Goal: Task Accomplishment & Management: Manage account settings

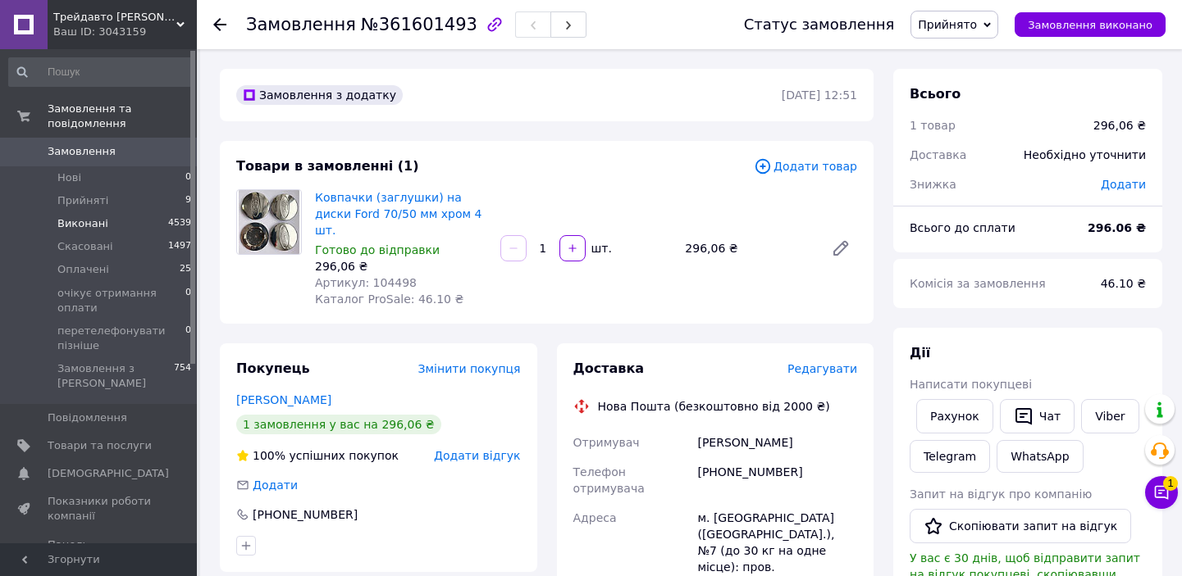
click at [87, 166] on li "Нові 0" at bounding box center [100, 177] width 201 height 23
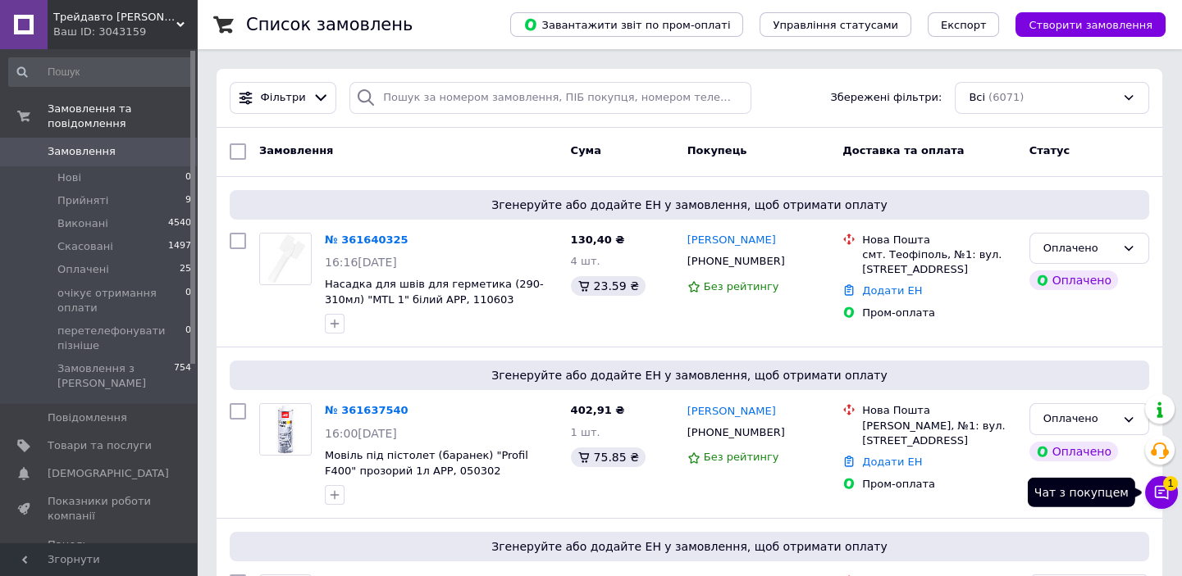
click at [1165, 490] on span "1" at bounding box center [1170, 483] width 15 height 15
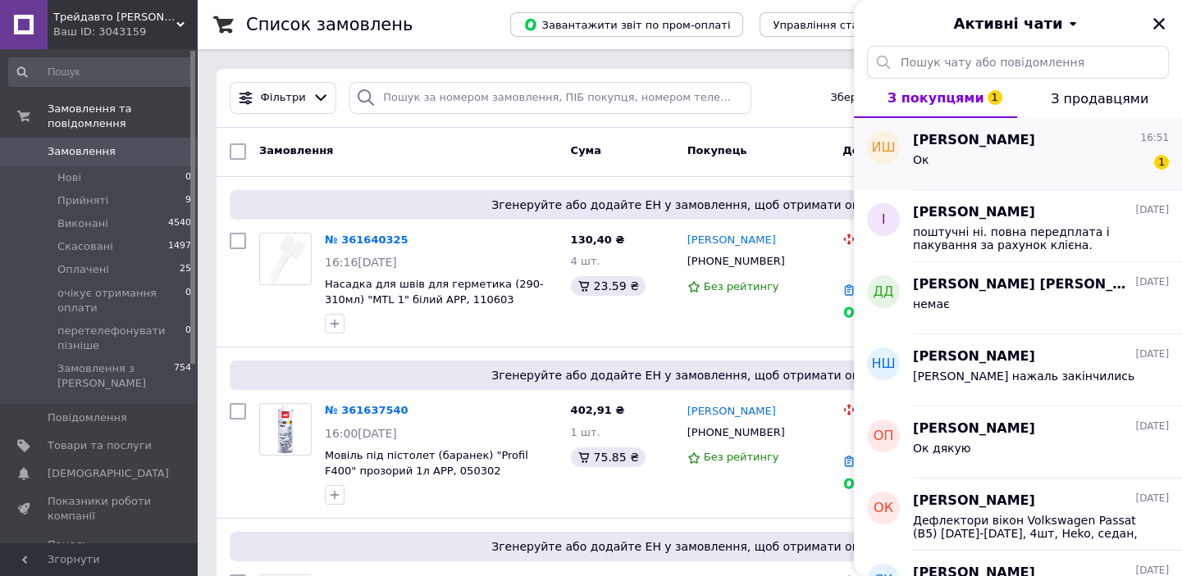
click at [986, 152] on div "Ок 1" at bounding box center [1041, 163] width 256 height 26
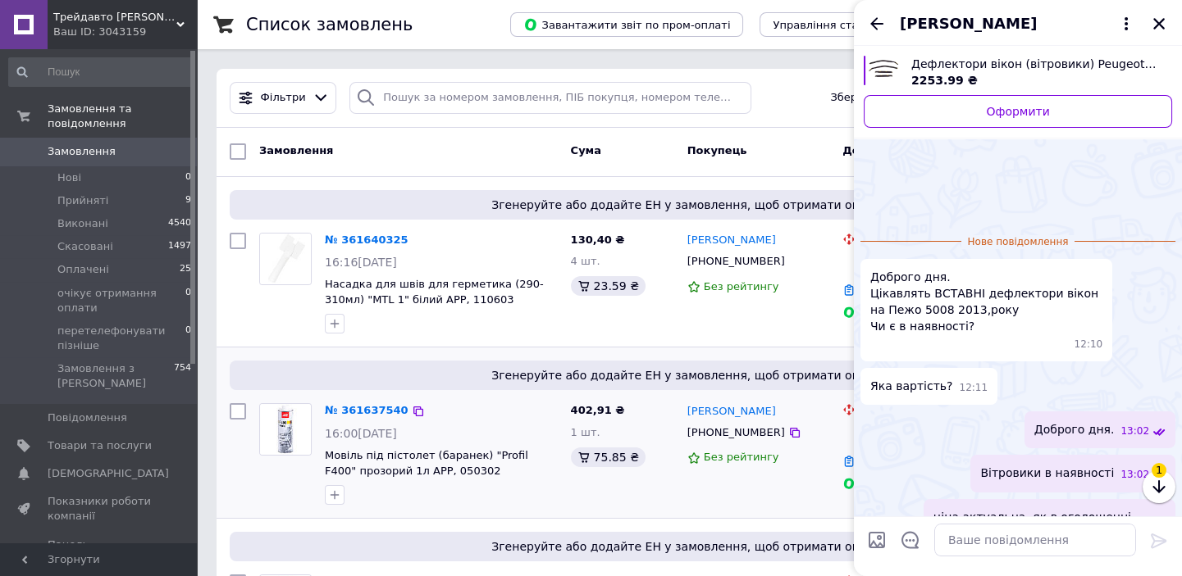
scroll to position [93, 0]
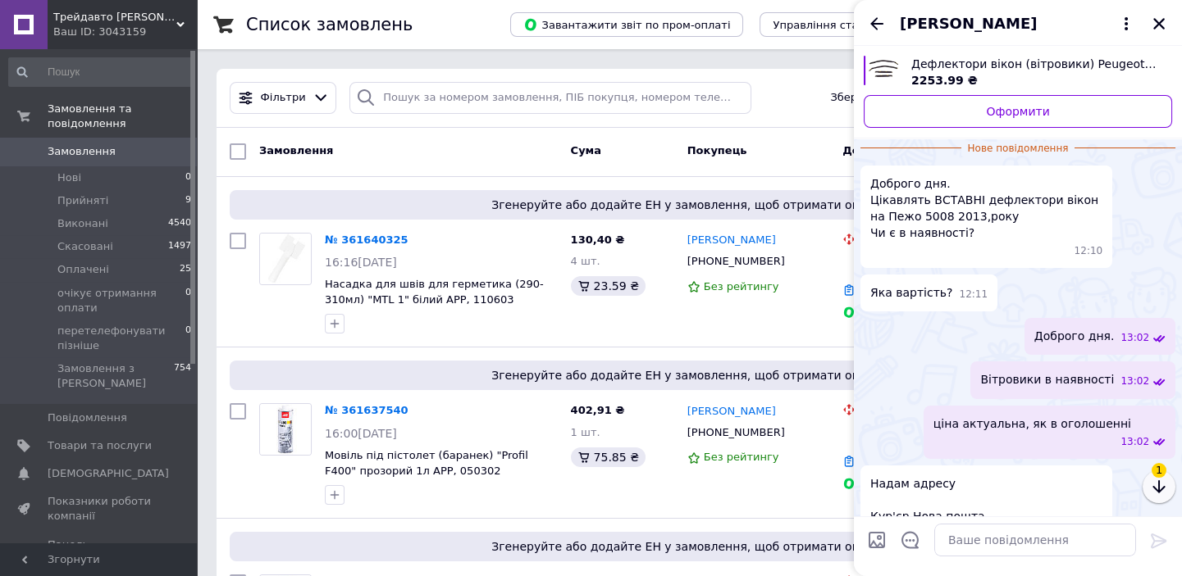
click at [1156, 489] on icon "button" at bounding box center [1158, 487] width 12 height 13
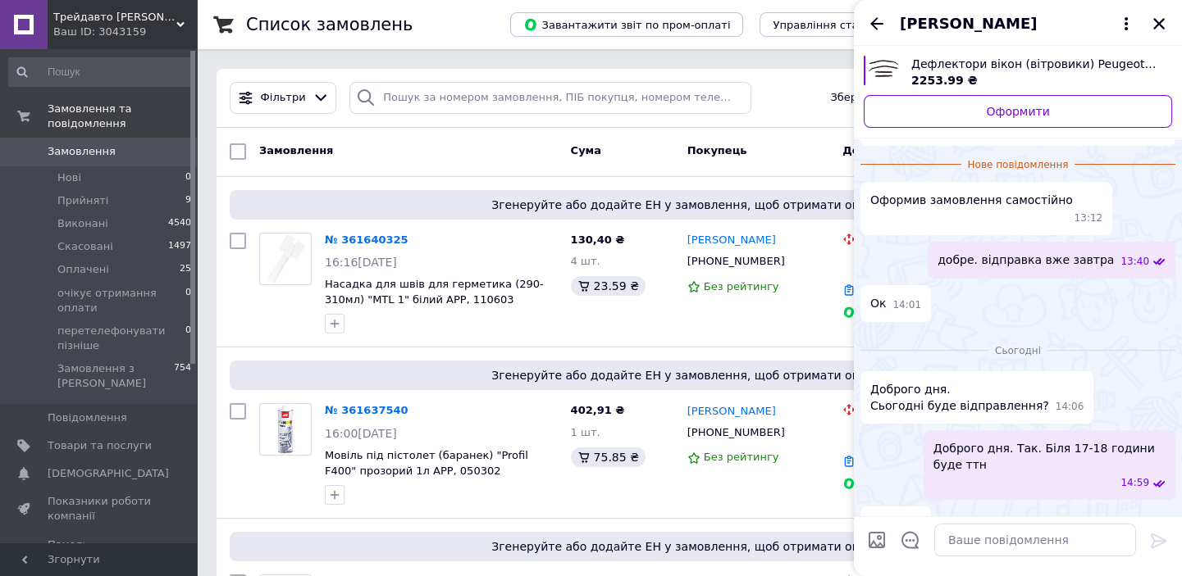
scroll to position [668, 0]
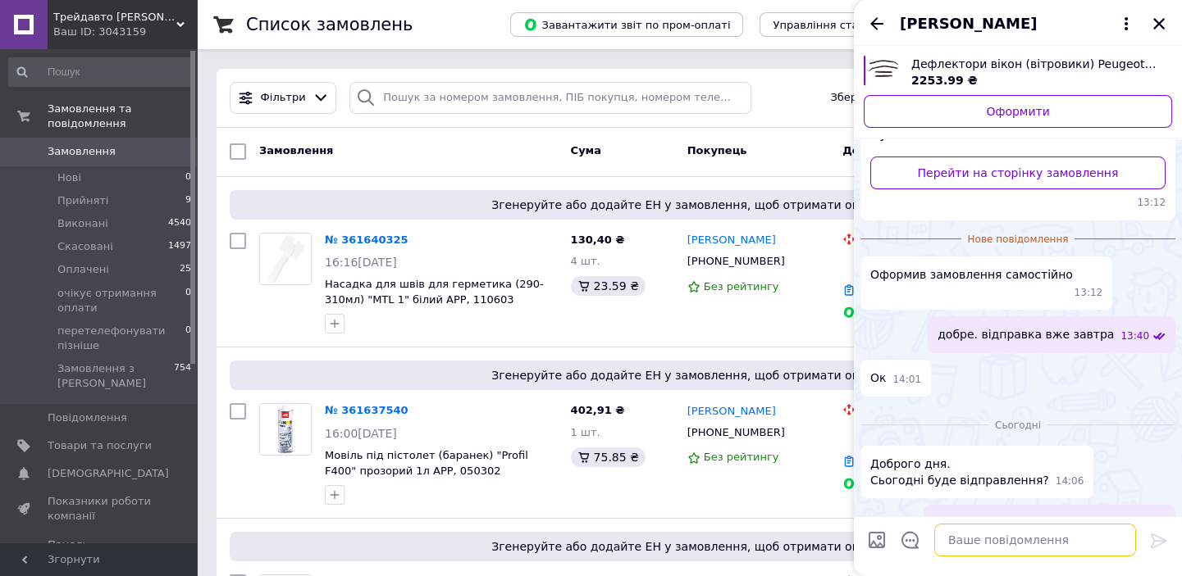
click at [975, 542] on textarea at bounding box center [1035, 540] width 202 height 33
paste textarea "20400477491036"
type textarea "20400477491036"
click at [1160, 539] on icon at bounding box center [1159, 541] width 20 height 20
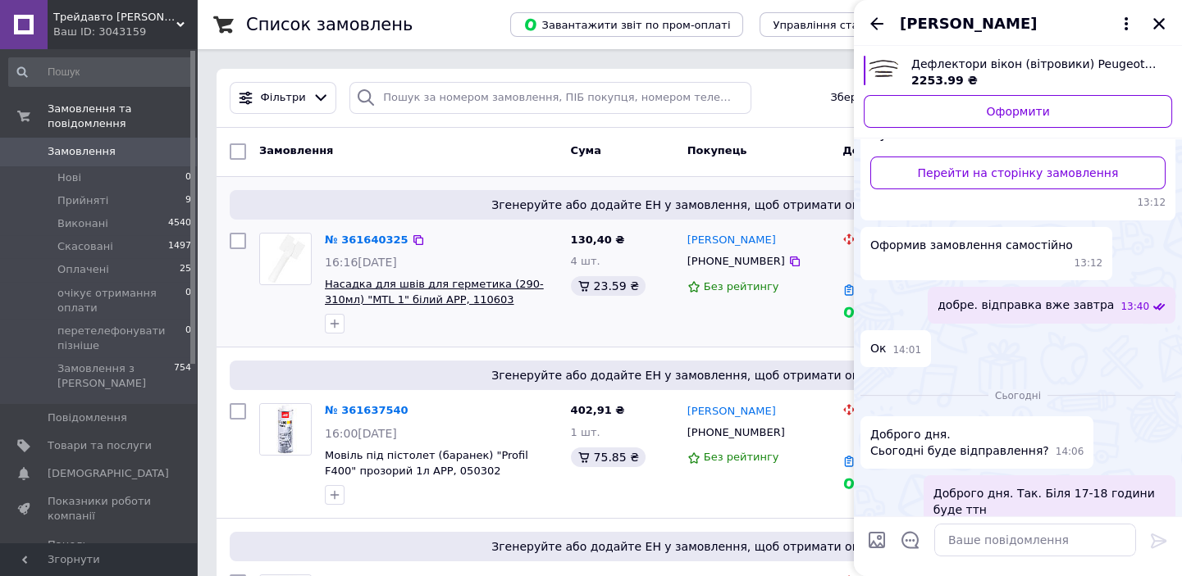
scroll to position [756, 0]
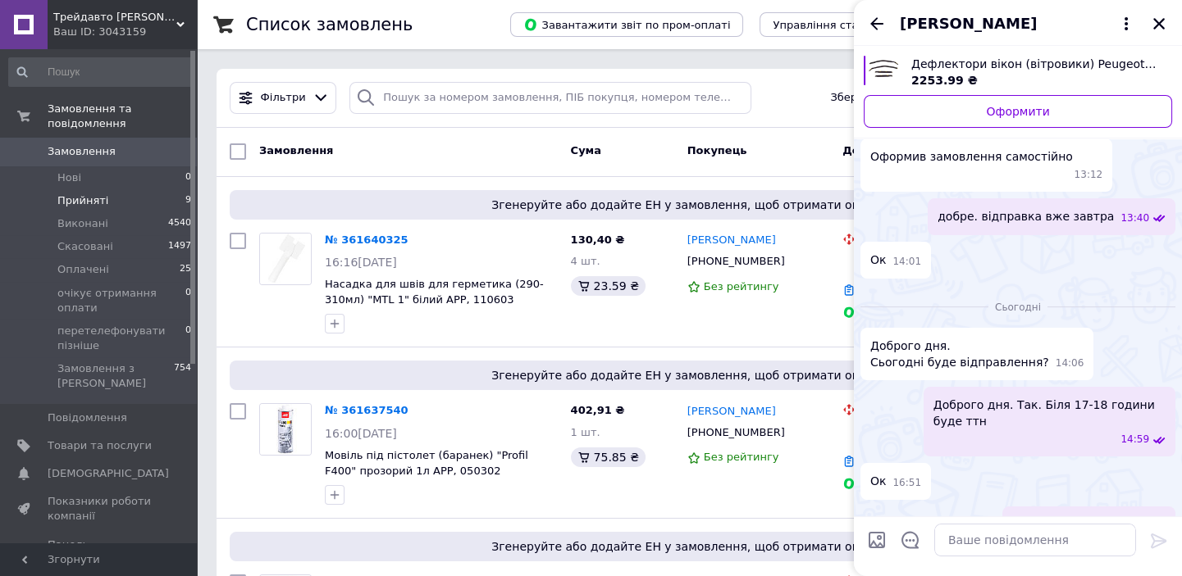
click at [101, 194] on span "Прийняті" at bounding box center [82, 201] width 51 height 15
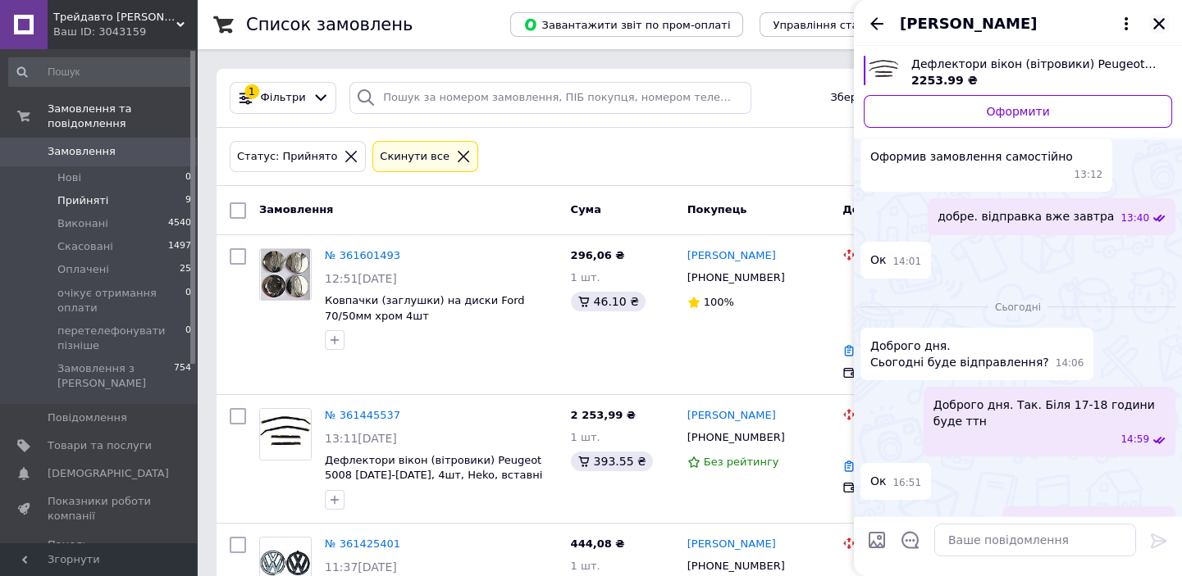
click at [1156, 16] on icon "Закрити" at bounding box center [1158, 23] width 15 height 15
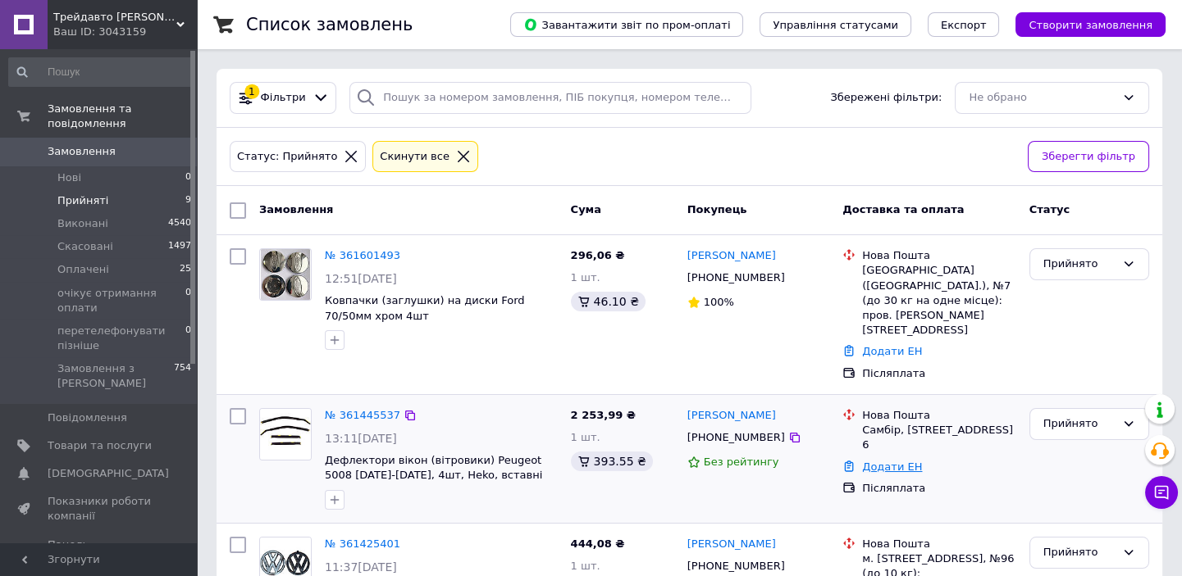
click at [885, 461] on link "Додати ЕН" at bounding box center [892, 467] width 60 height 12
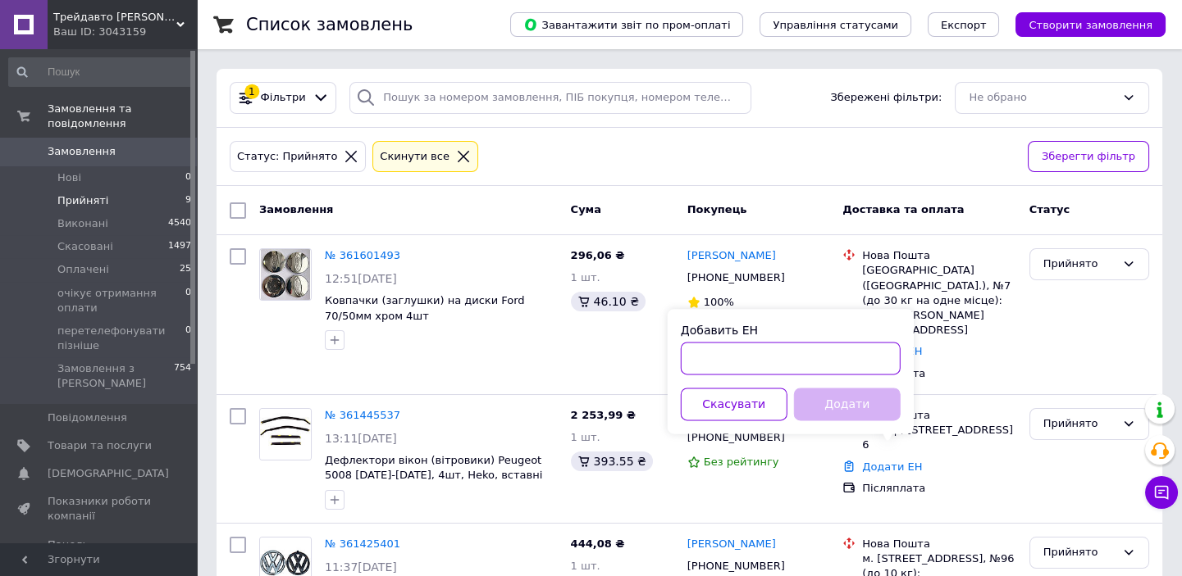
click at [818, 361] on input "Добавить ЕН" at bounding box center [791, 358] width 220 height 33
paste input "20400477491036"
type input "20400477491036"
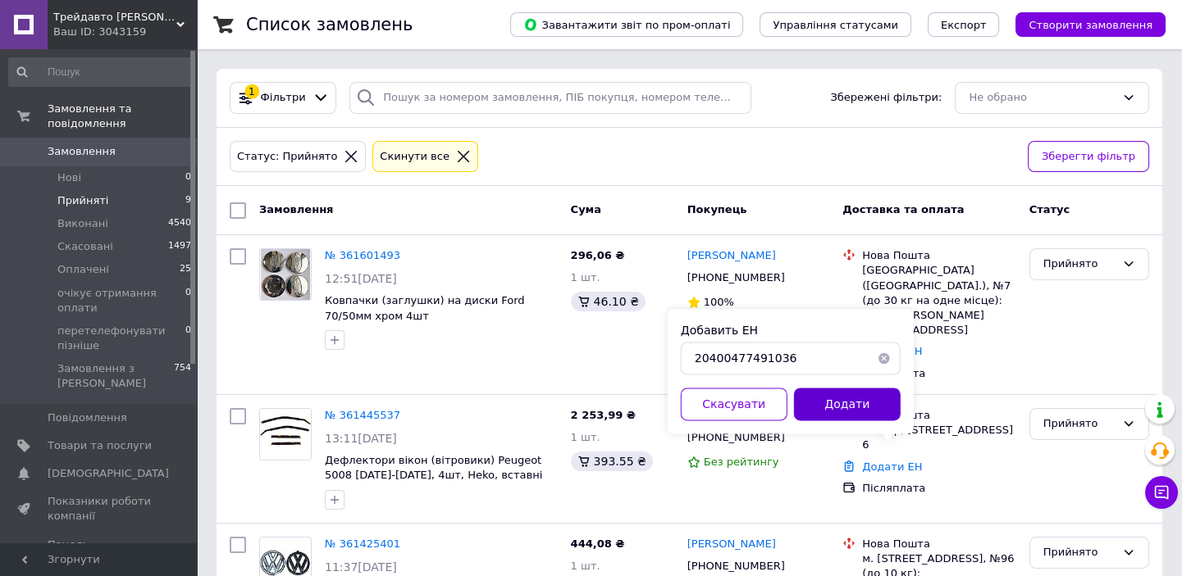
click at [839, 401] on button "Додати" at bounding box center [847, 404] width 107 height 33
click at [845, 401] on button "Додати" at bounding box center [847, 404] width 107 height 33
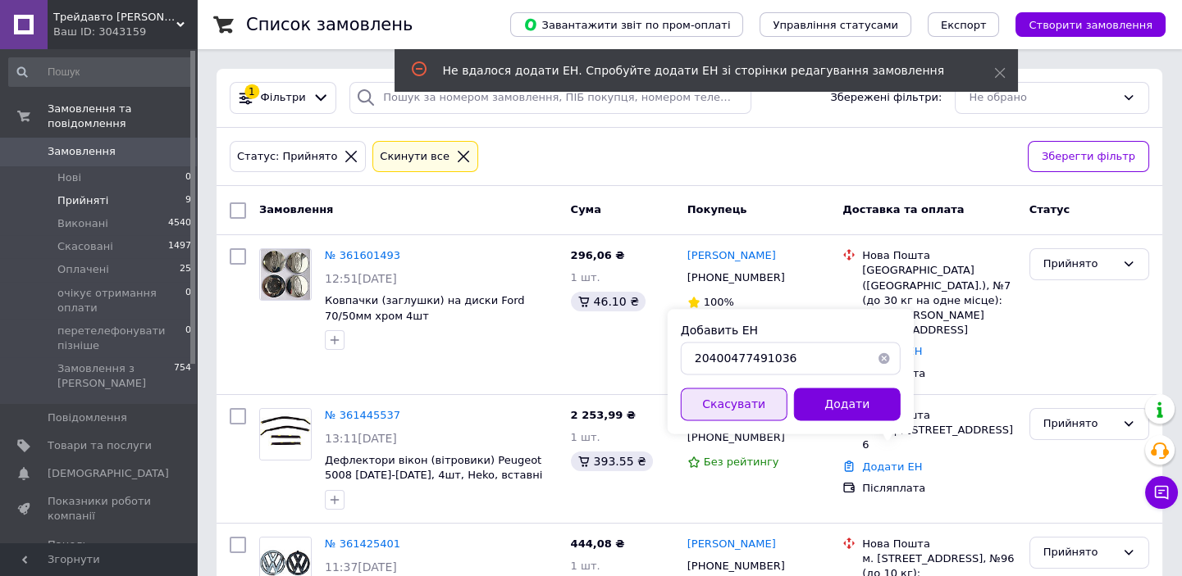
click at [737, 407] on button "Скасувати" at bounding box center [734, 404] width 107 height 33
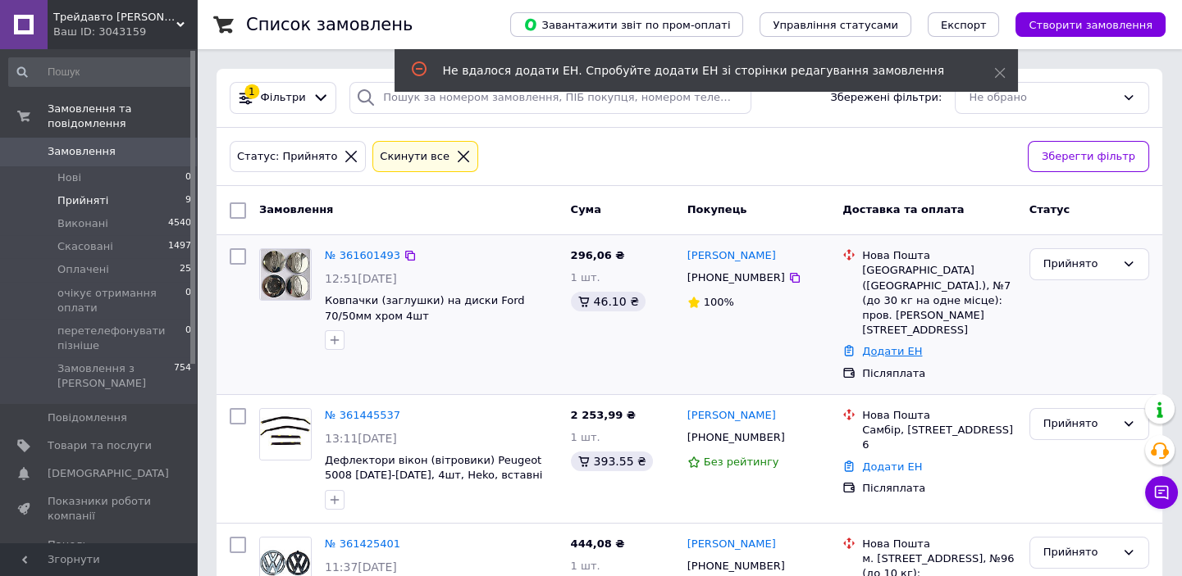
click at [877, 345] on link "Додати ЕН" at bounding box center [892, 351] width 60 height 12
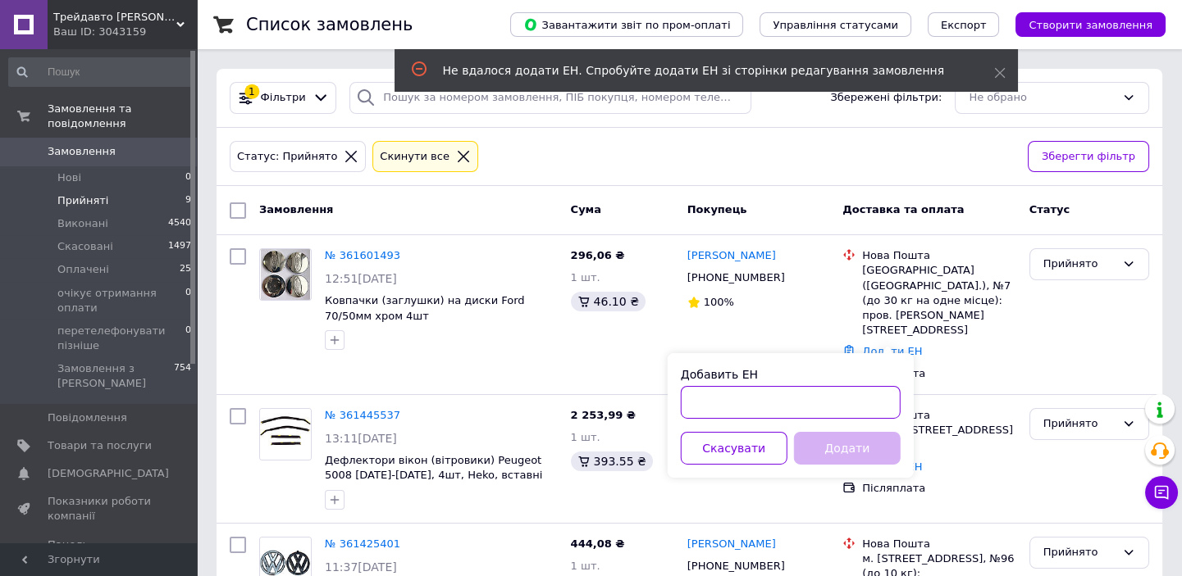
click at [787, 401] on input "Добавить ЕН" at bounding box center [791, 402] width 220 height 33
paste input "20400477592500"
type input "20400477592500"
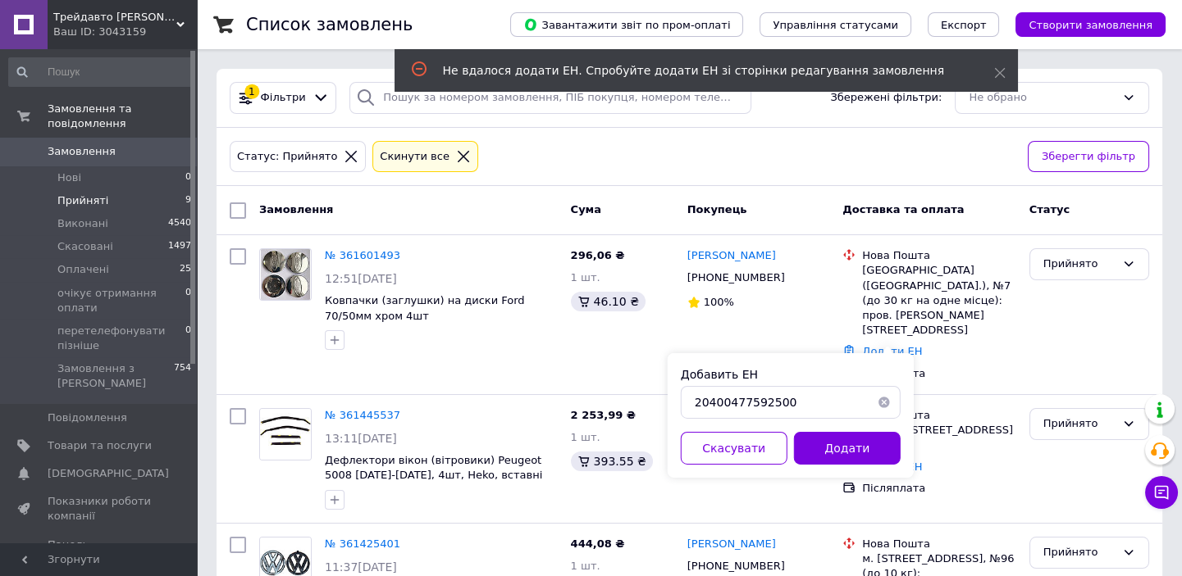
click at [862, 454] on button "Додати" at bounding box center [847, 448] width 107 height 33
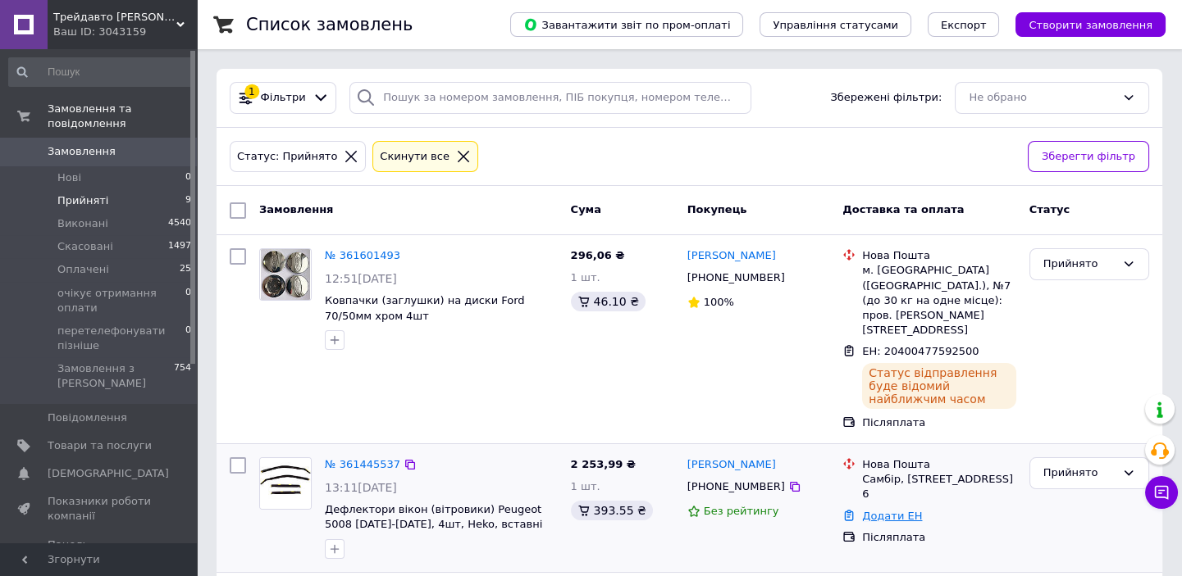
click at [903, 510] on link "Додати ЕН" at bounding box center [892, 516] width 60 height 12
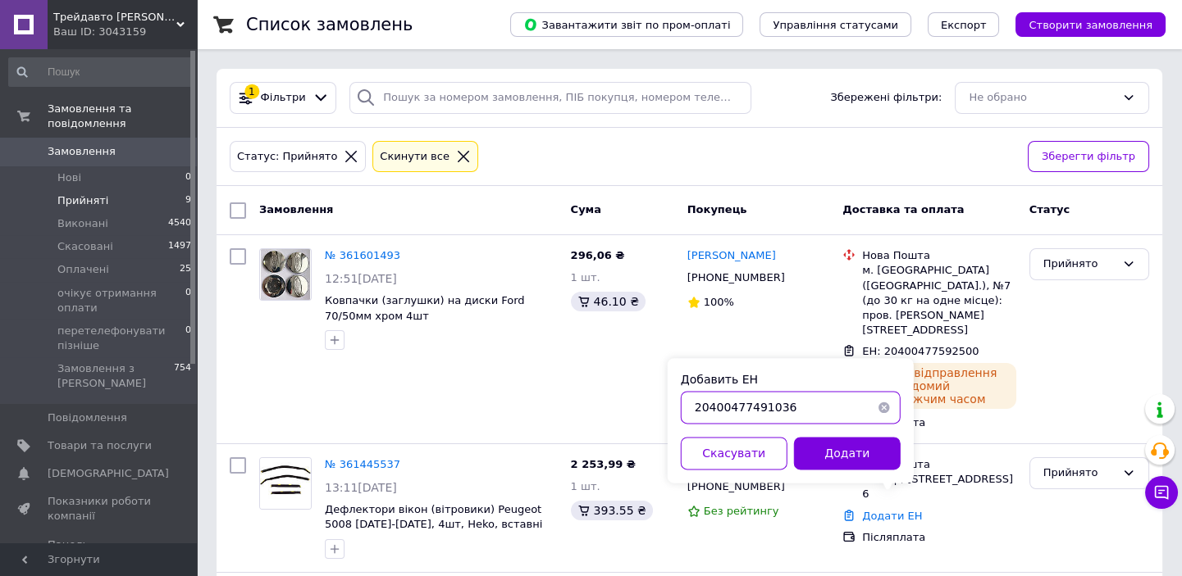
drag, startPoint x: 830, startPoint y: 408, endPoint x: 685, endPoint y: 408, distance: 145.1
click at [685, 408] on input "20400477491036" at bounding box center [791, 407] width 220 height 33
click at [835, 462] on button "Додати" at bounding box center [847, 453] width 107 height 33
click at [828, 455] on button "Додати" at bounding box center [847, 453] width 107 height 33
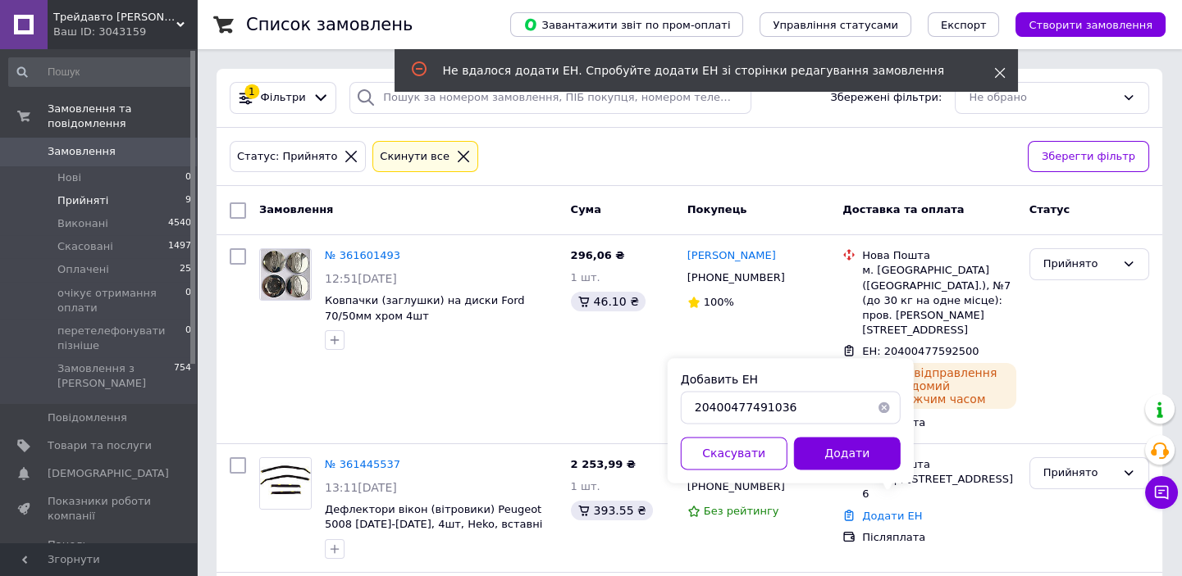
click at [1000, 72] on icon at bounding box center [999, 72] width 11 height 11
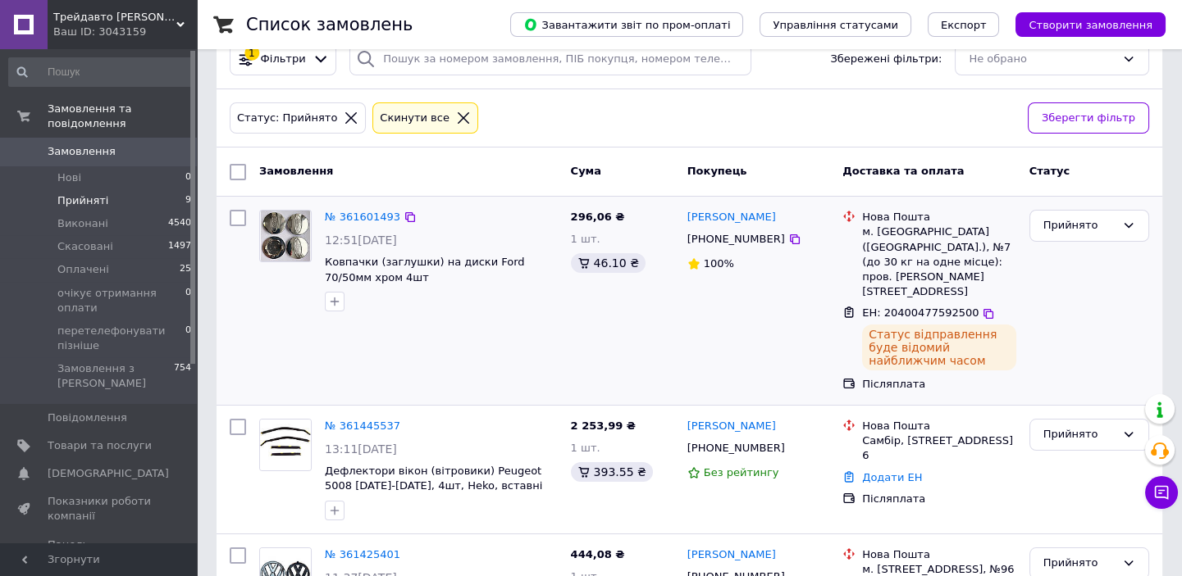
scroll to position [74, 0]
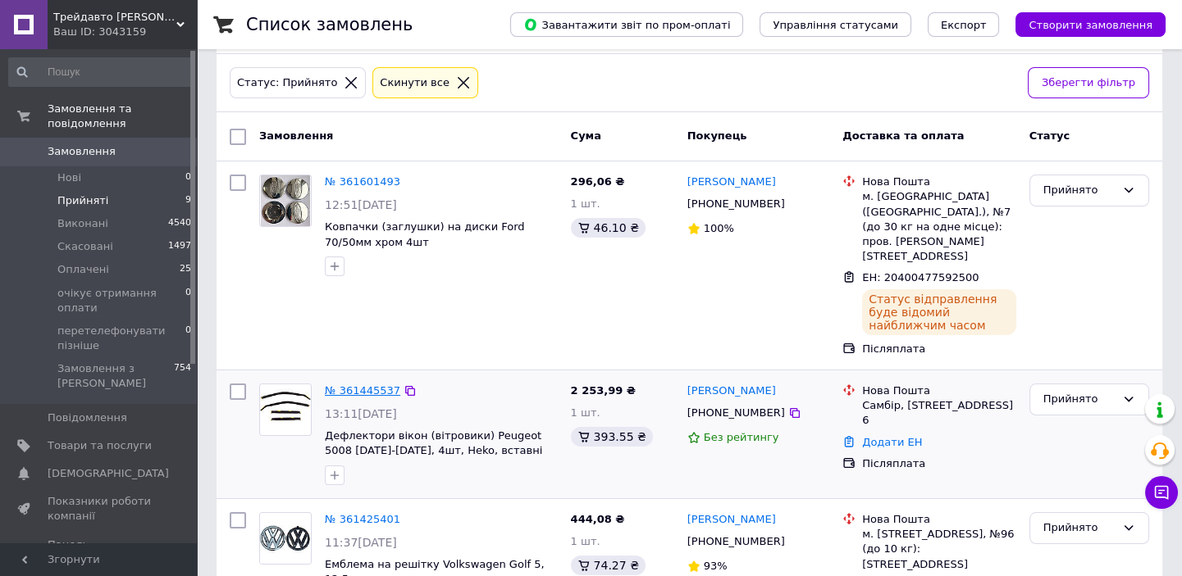
click at [361, 385] on link "№ 361445537" at bounding box center [362, 391] width 75 height 12
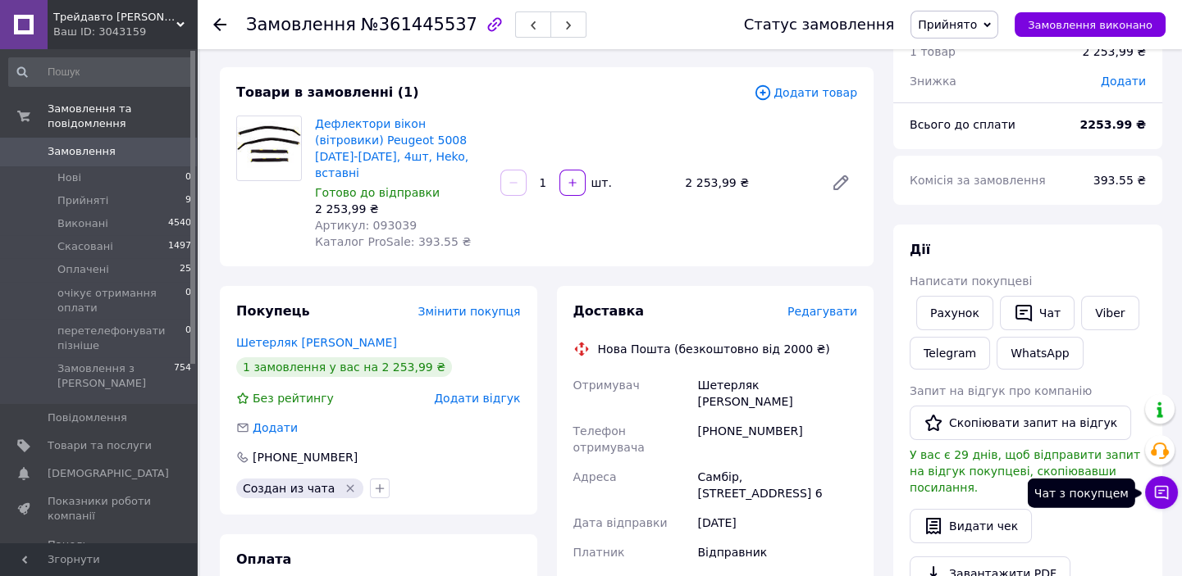
click at [1162, 498] on icon at bounding box center [1162, 493] width 14 height 14
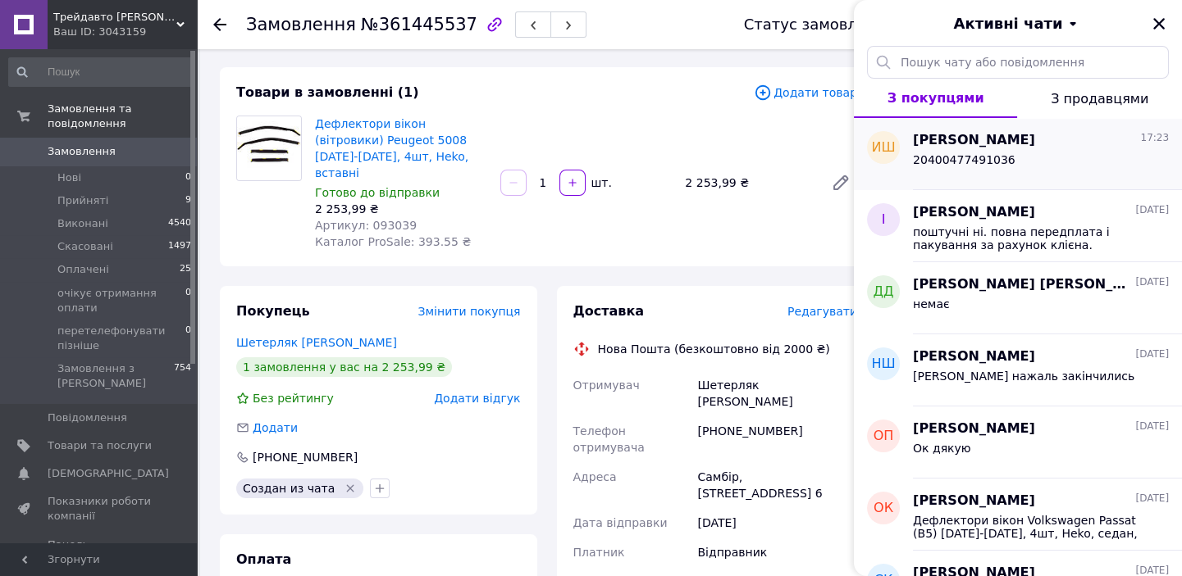
click at [1028, 145] on div "[PERSON_NAME] 17:23" at bounding box center [1041, 140] width 256 height 19
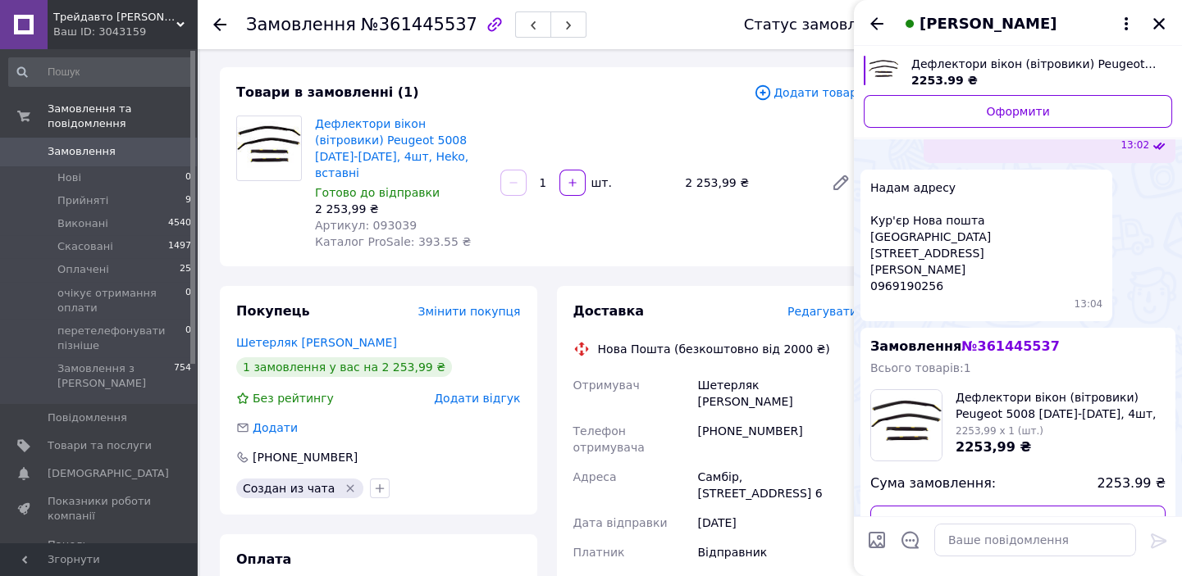
scroll to position [310, 0]
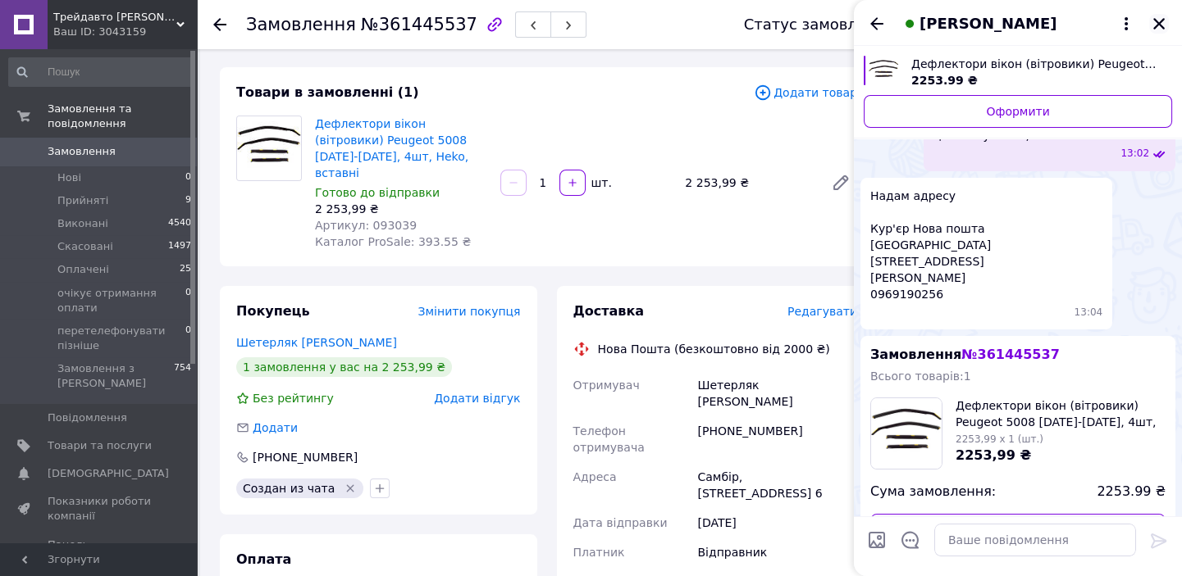
click at [1155, 19] on icon "Закрити" at bounding box center [1158, 23] width 11 height 11
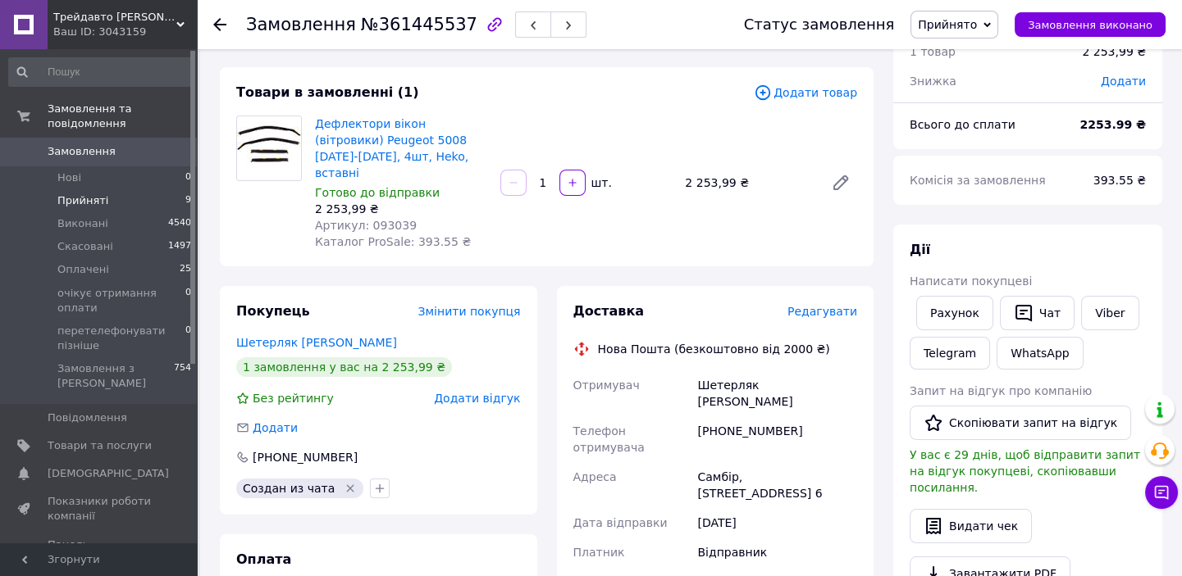
click at [115, 189] on li "Прийняті 9" at bounding box center [100, 200] width 201 height 23
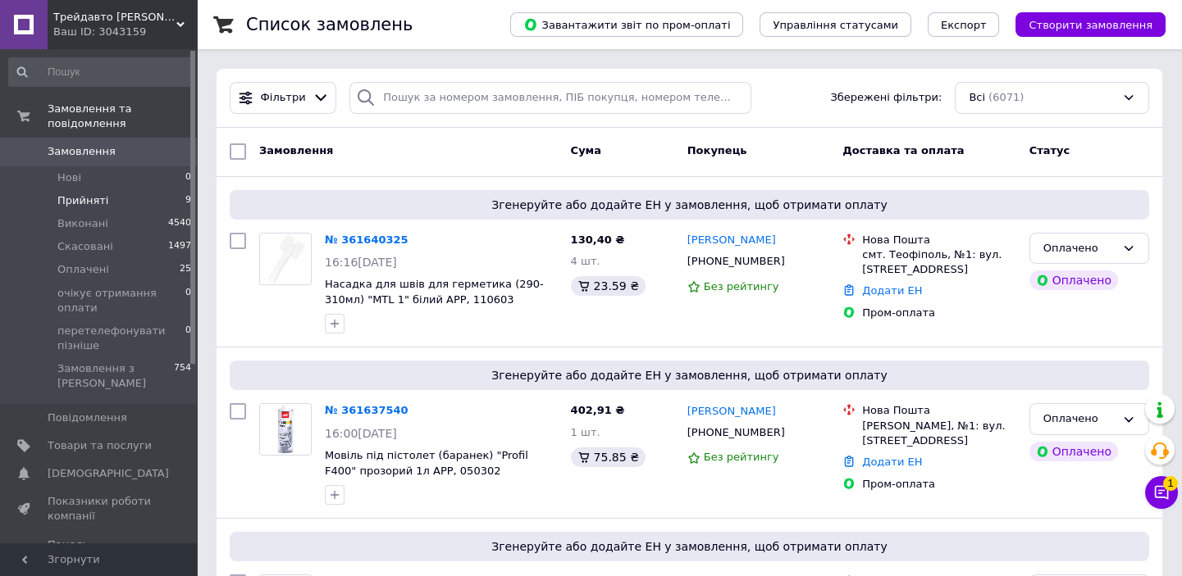
click at [92, 194] on span "Прийняті" at bounding box center [82, 201] width 51 height 15
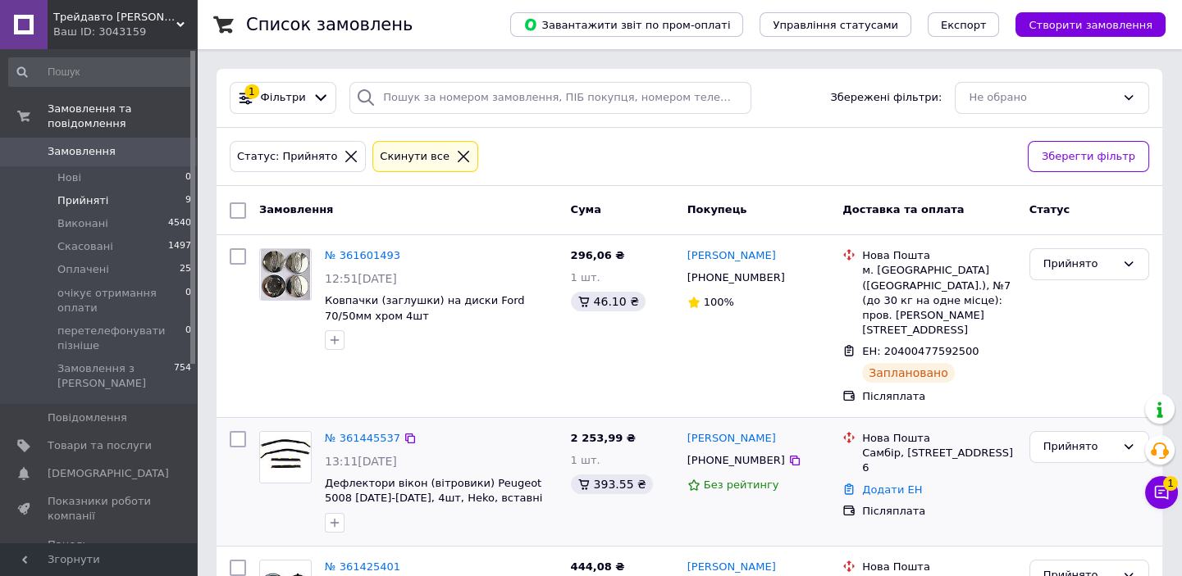
click at [1140, 494] on div "Прийнято" at bounding box center [1089, 482] width 133 height 115
click at [1162, 494] on icon at bounding box center [1161, 493] width 16 height 16
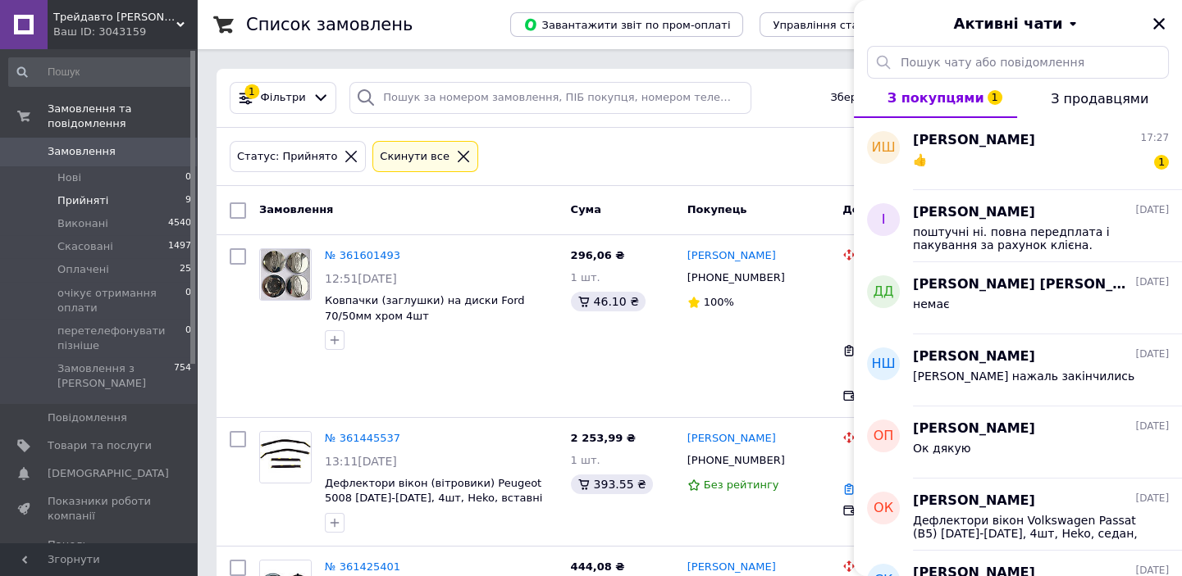
click at [1162, 494] on span "[DATE]" at bounding box center [1152, 499] width 34 height 14
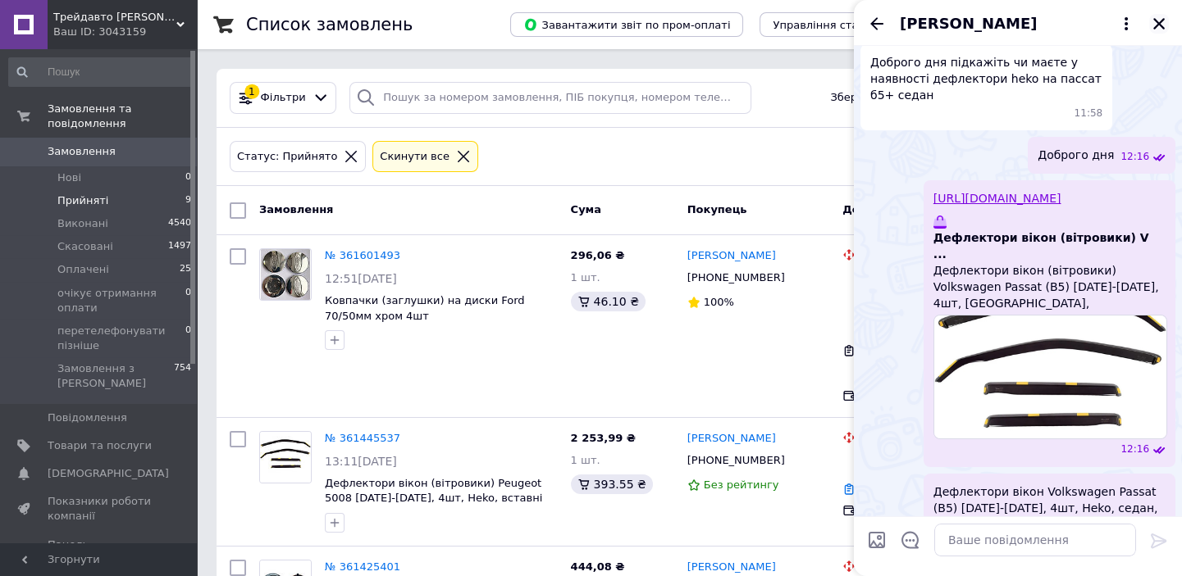
click at [1155, 25] on icon "Закрити" at bounding box center [1158, 23] width 15 height 15
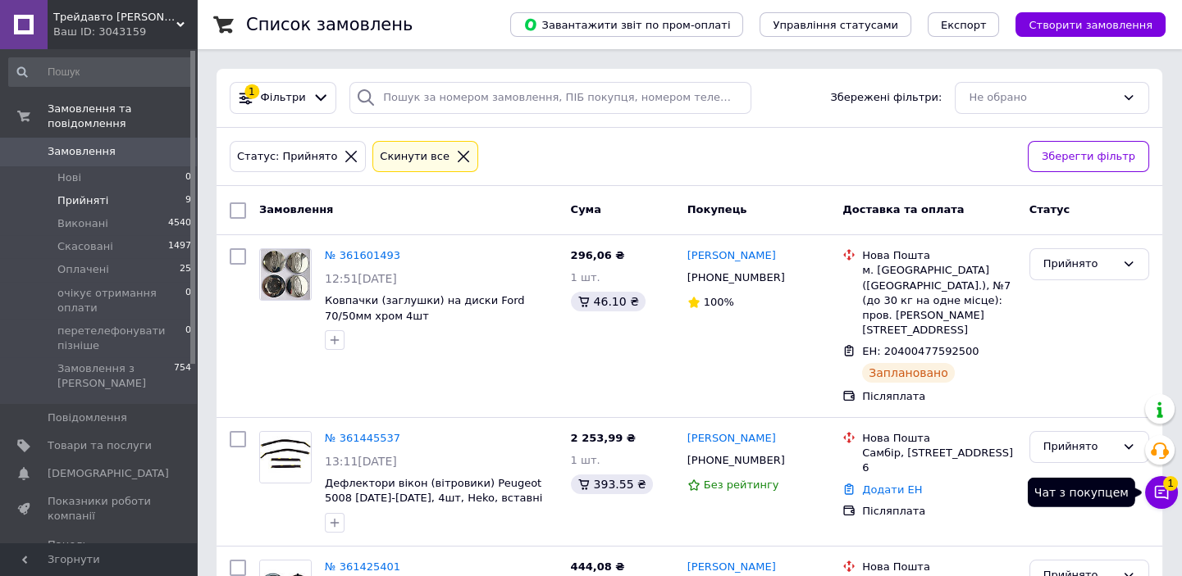
click at [1155, 501] on button "Чат з покупцем 1" at bounding box center [1161, 492] width 33 height 33
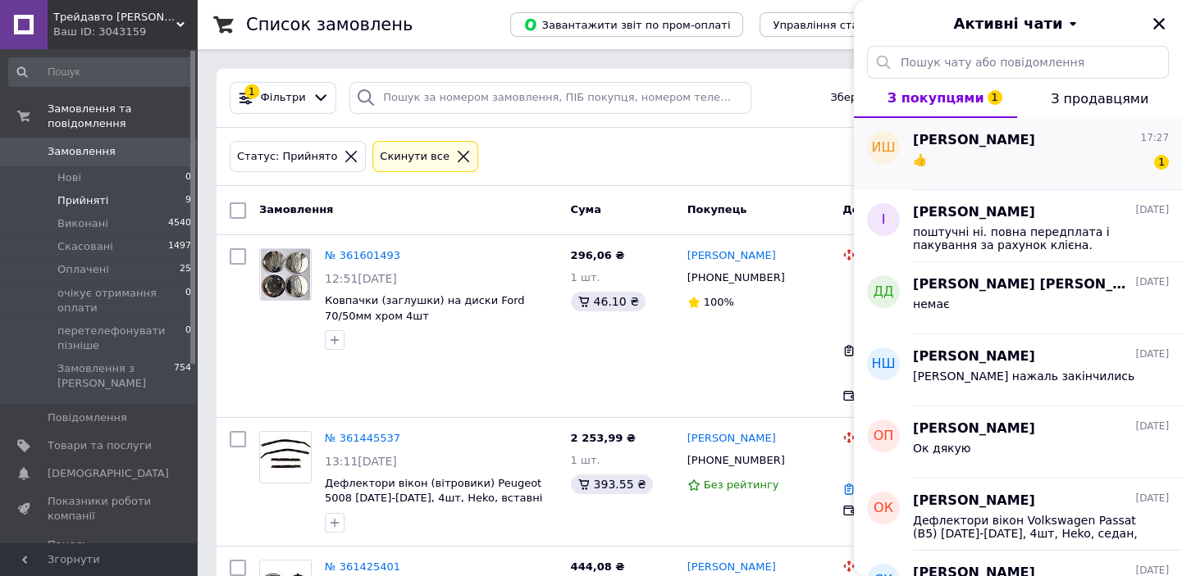
click at [977, 167] on div "👍 1" at bounding box center [1041, 163] width 256 height 26
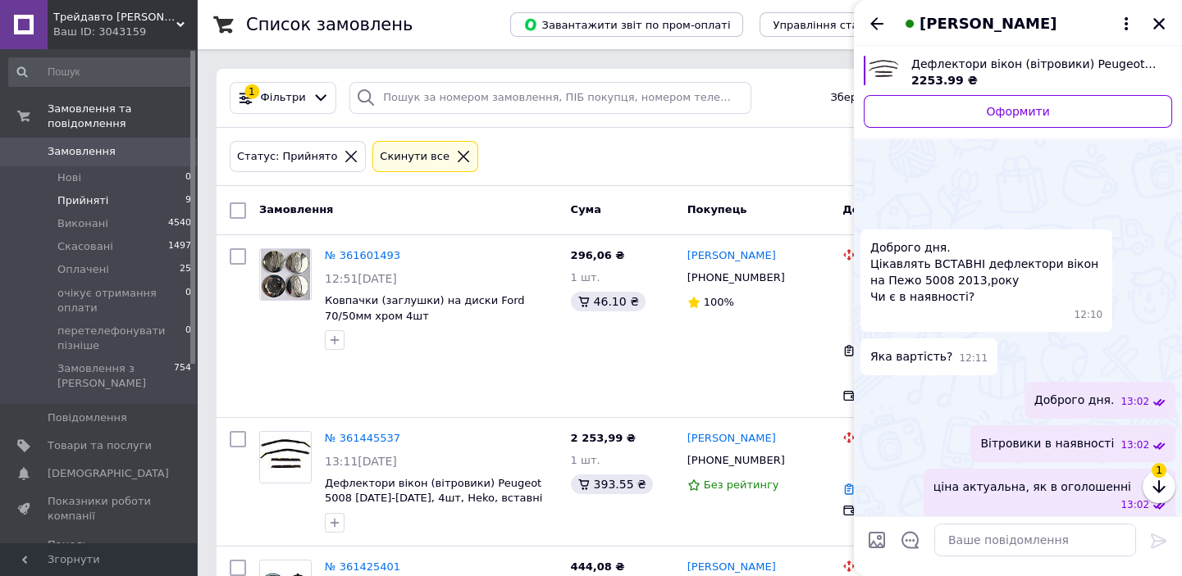
scroll to position [872, 0]
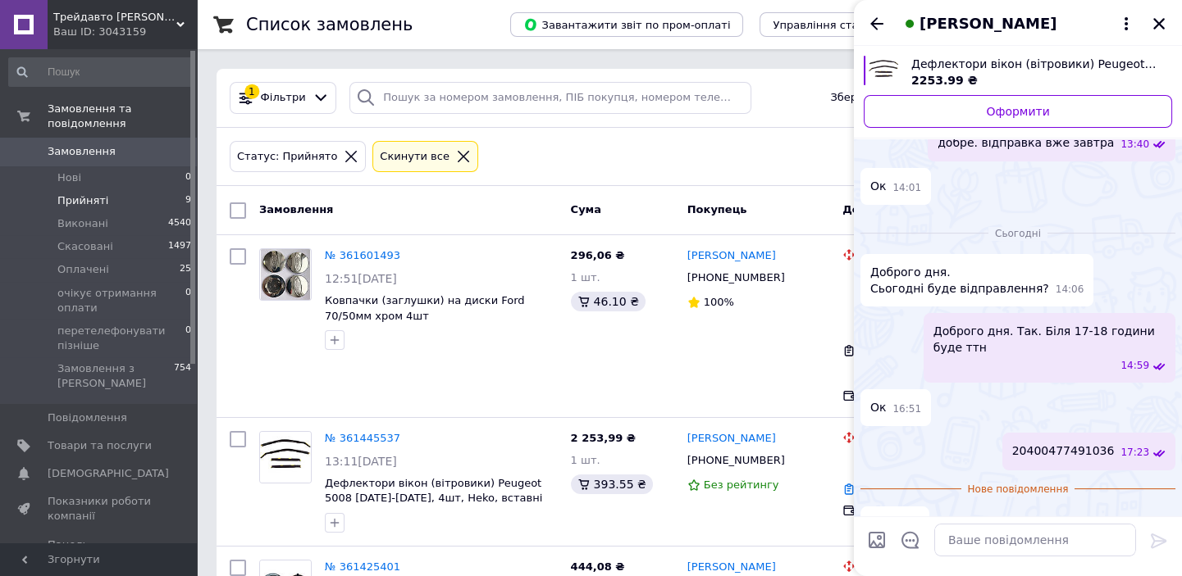
click at [1163, 33] on div "[PERSON_NAME]" at bounding box center [1018, 23] width 328 height 46
click at [1160, 16] on icon "Закрити" at bounding box center [1158, 23] width 15 height 15
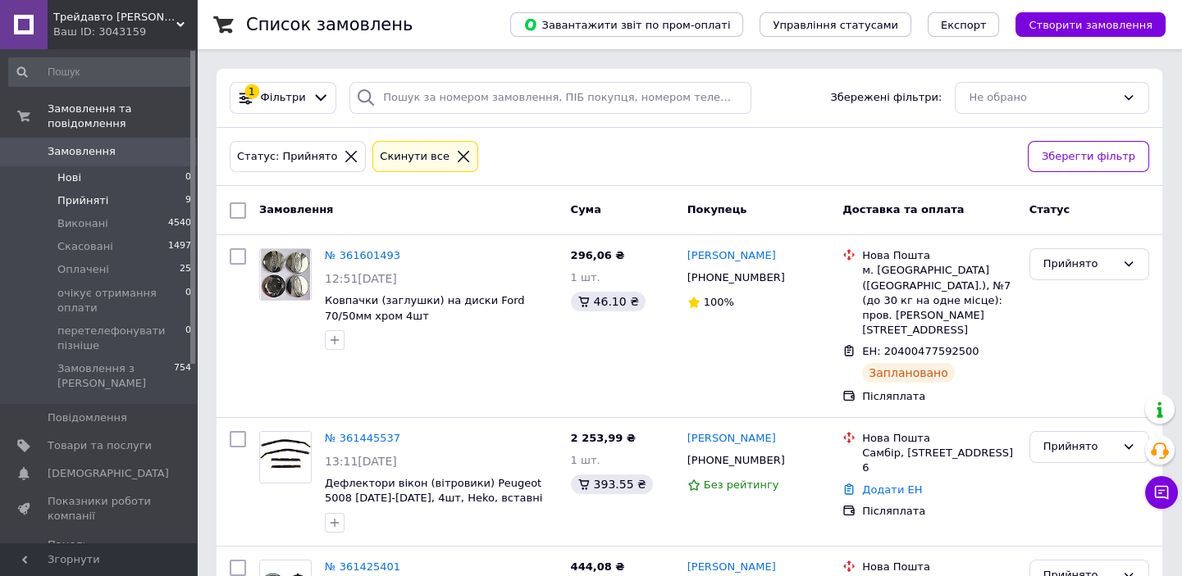
click at [69, 171] on span "Нові" at bounding box center [69, 178] width 24 height 15
